Goal: Transaction & Acquisition: Purchase product/service

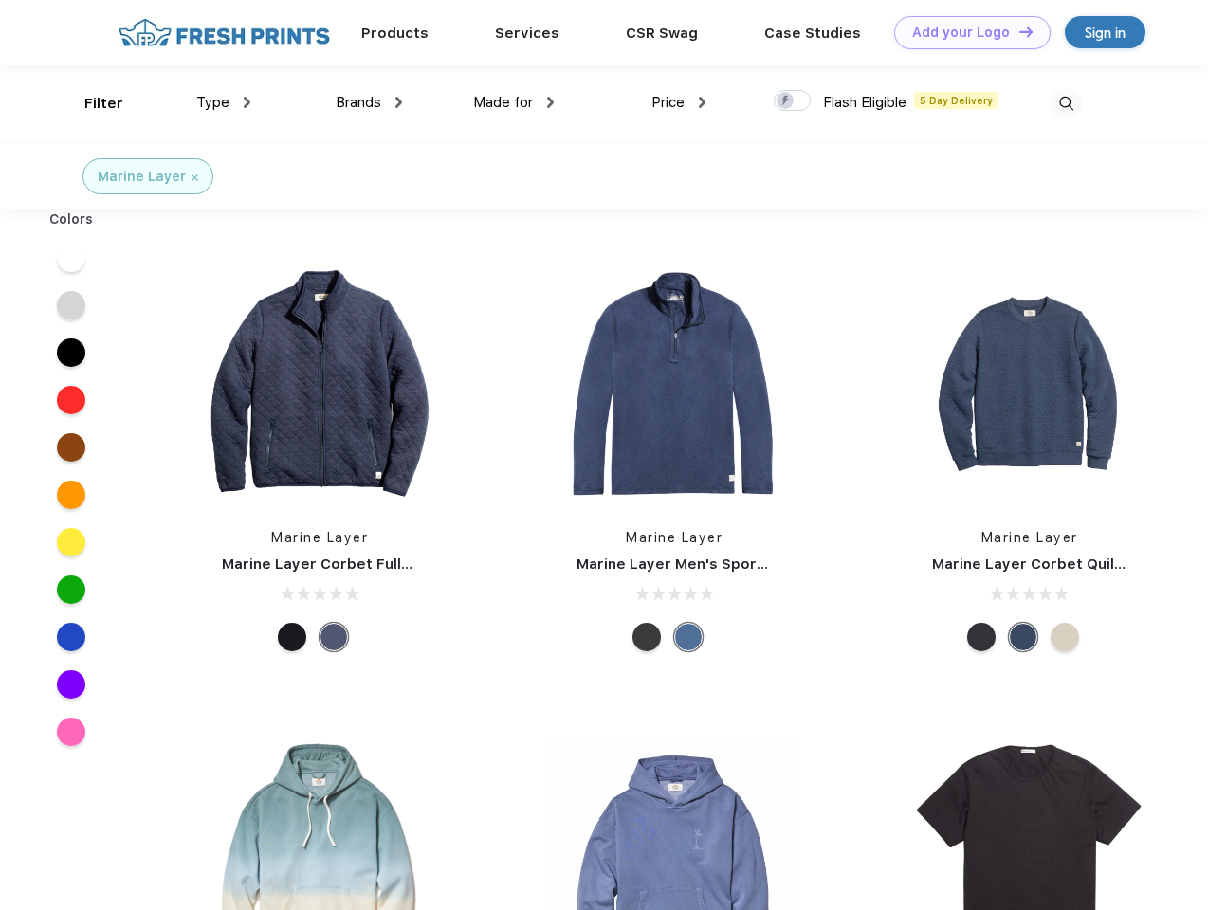
click at [965, 32] on link "Add your Logo Design Tool" at bounding box center [972, 32] width 156 height 33
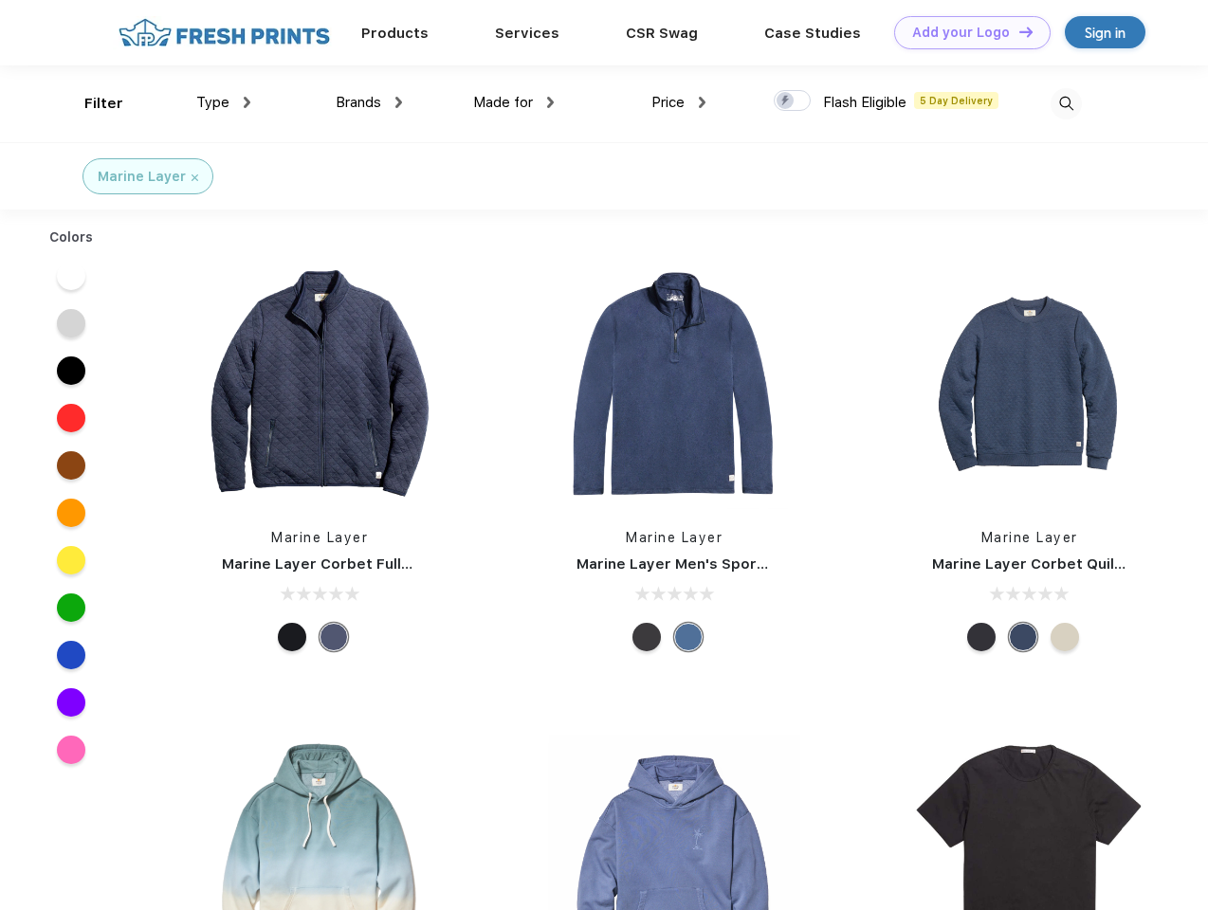
click at [0, 0] on div "Design Tool" at bounding box center [0, 0] width 0 height 0
click at [1017, 31] on link "Add your Logo Design Tool" at bounding box center [972, 32] width 156 height 33
click at [91, 103] on div "Filter" at bounding box center [103, 104] width 39 height 22
click at [224, 102] on span "Type" at bounding box center [212, 102] width 33 height 17
click at [369, 102] on span "Brands" at bounding box center [359, 102] width 46 height 17
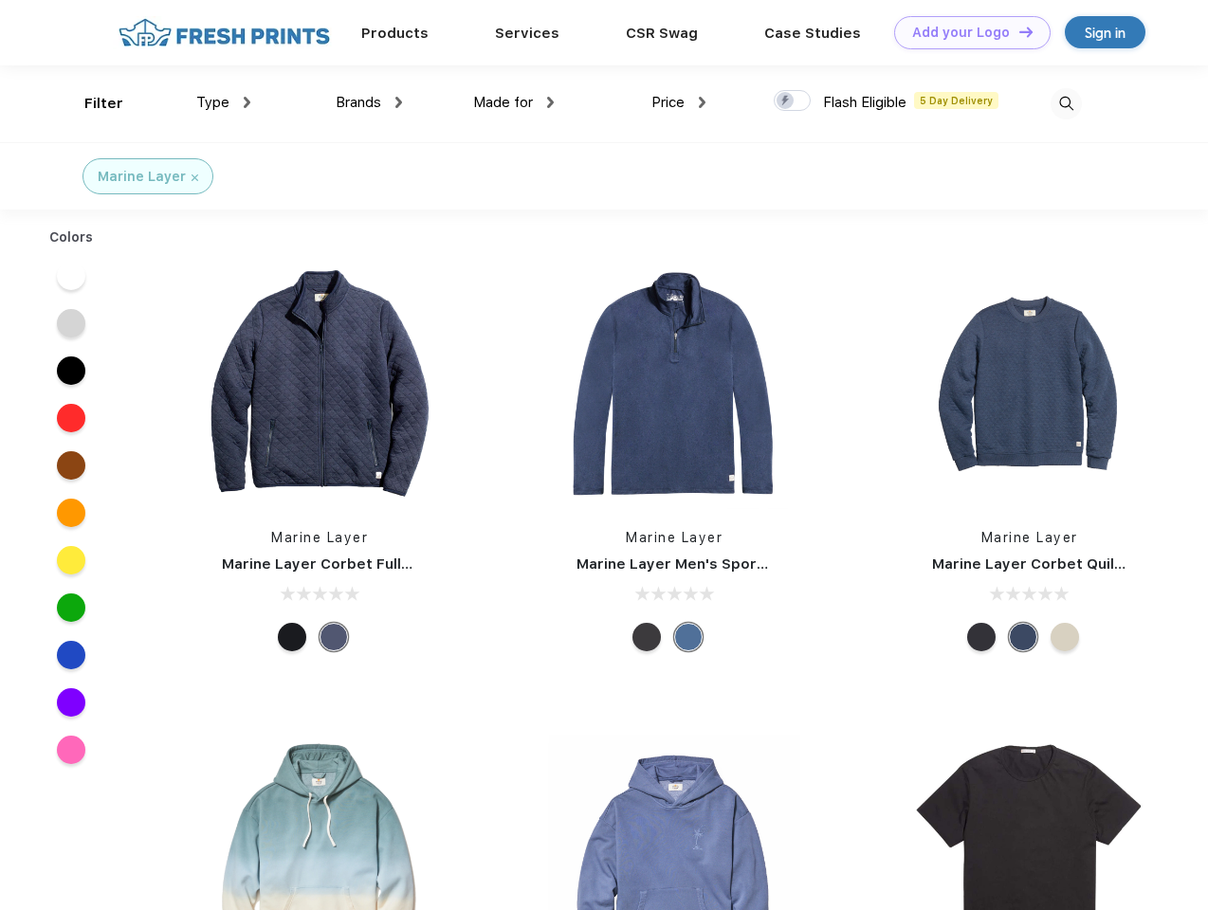
click at [514, 102] on span "Made for" at bounding box center [503, 102] width 60 height 17
click at [679, 102] on span "Price" at bounding box center [667, 102] width 33 height 17
click at [793, 101] on div at bounding box center [792, 100] width 37 height 21
click at [786, 101] on input "checkbox" at bounding box center [780, 95] width 12 height 12
click at [1066, 103] on img at bounding box center [1065, 103] width 31 height 31
